Goal: Task Accomplishment & Management: Use online tool/utility

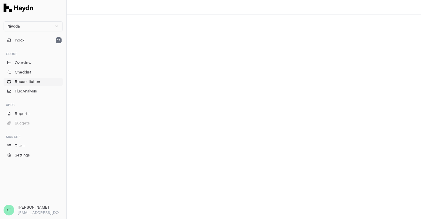
click at [38, 80] on span "Reconciliation" at bounding box center [27, 81] width 25 height 5
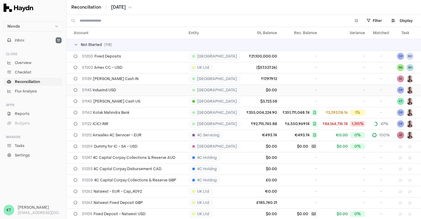
scroll to position [1373, 0]
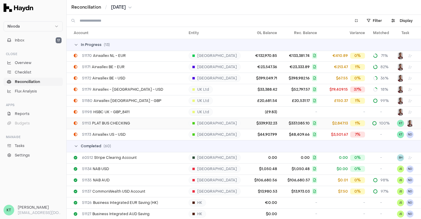
click at [173, 125] on td "51113 PLAT BUS CHECKING" at bounding box center [127, 122] width 120 height 11
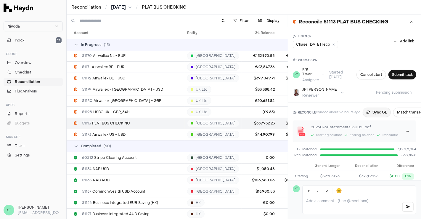
click at [378, 111] on button "Sync GL" at bounding box center [376, 111] width 28 height 9
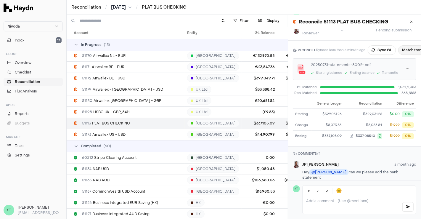
scroll to position [29, 0]
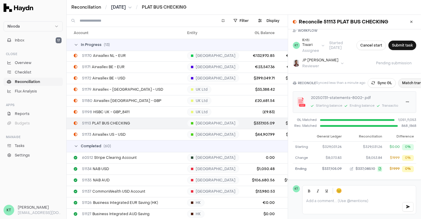
click at [407, 81] on button "Match transactions" at bounding box center [419, 82] width 42 height 9
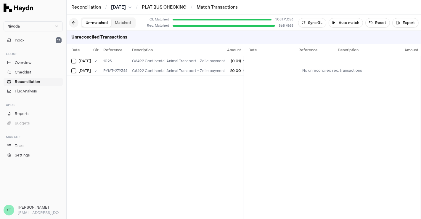
click at [75, 20] on button at bounding box center [73, 22] width 9 height 9
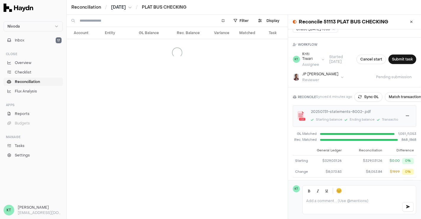
scroll to position [16, 0]
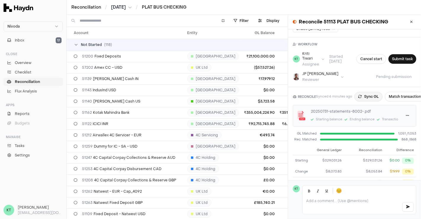
click at [368, 92] on button "Sync GL" at bounding box center [368, 96] width 28 height 9
click at [407, 94] on button "Match transactions" at bounding box center [419, 96] width 42 height 9
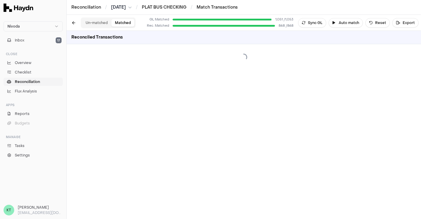
click at [120, 25] on button "Matched" at bounding box center [122, 23] width 23 height 8
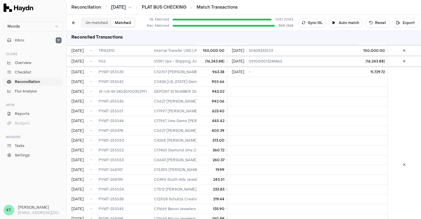
scroll to position [2348, 0]
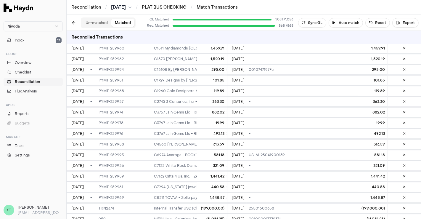
scroll to position [5126, 0]
